Goal: Information Seeking & Learning: Find specific fact

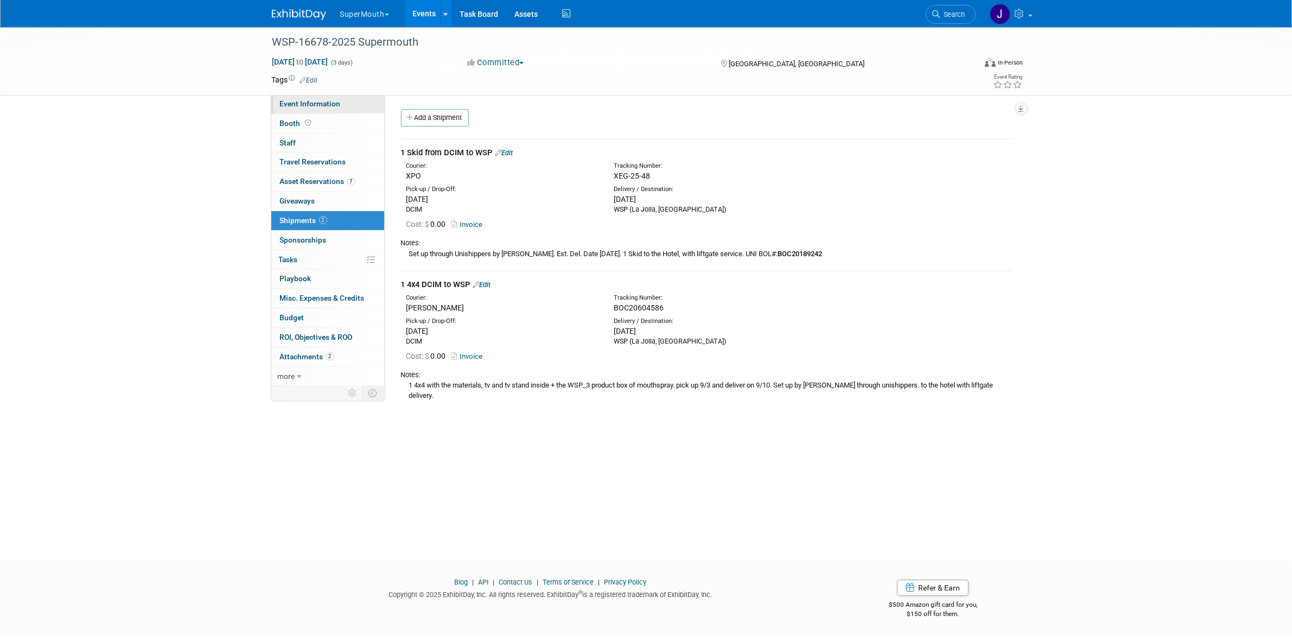
click at [346, 104] on link "Event Information" at bounding box center [327, 103] width 113 height 19
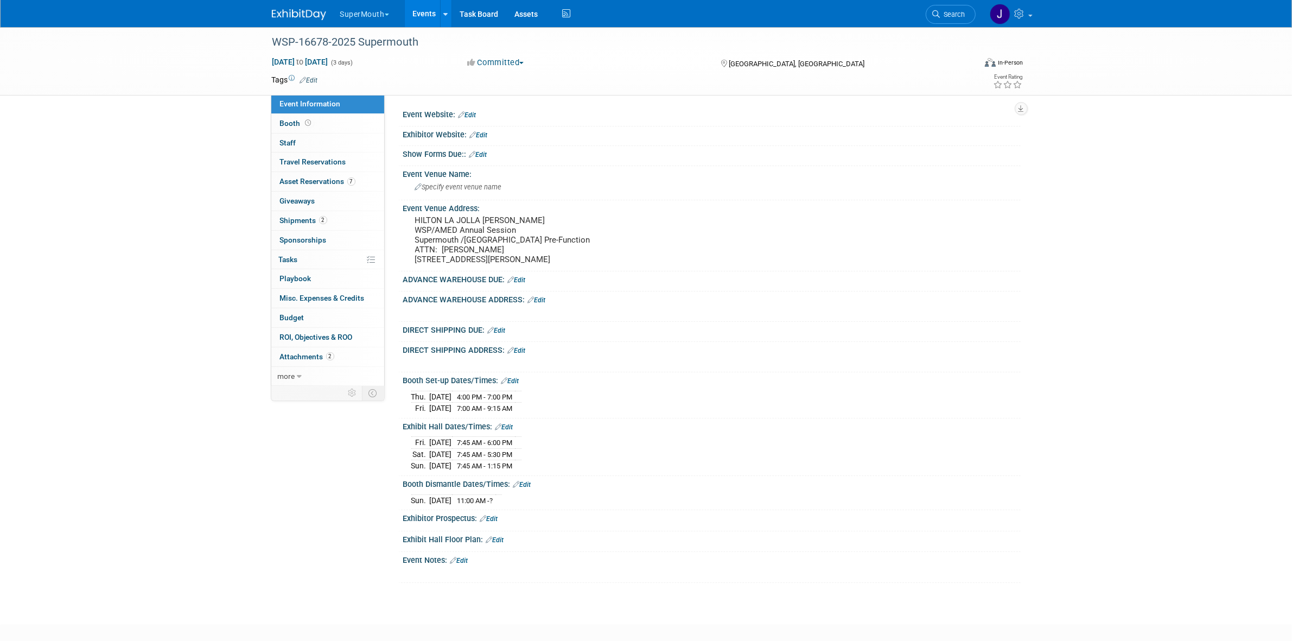
click at [475, 506] on td "11:00 AM - ?" at bounding box center [473, 499] width 43 height 11
click at [452, 506] on td "[DATE]" at bounding box center [441, 499] width 22 height 11
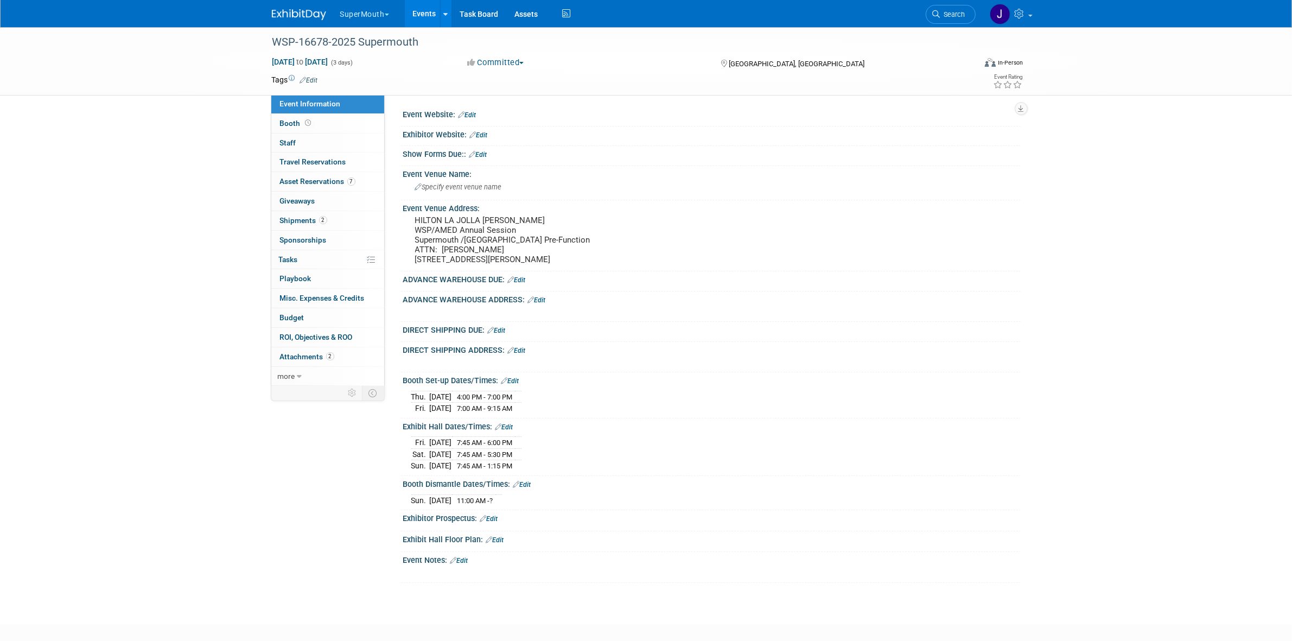
click at [431, 506] on td "[DATE]" at bounding box center [441, 499] width 22 height 11
drag, startPoint x: 408, startPoint y: 511, endPoint x: 540, endPoint y: 510, distance: 133.0
click at [540, 507] on div "[DATE] 11:00 AM - ? Save Changes Cancel" at bounding box center [712, 498] width 618 height 18
copy div
